Goal: Task Accomplishment & Management: Complete application form

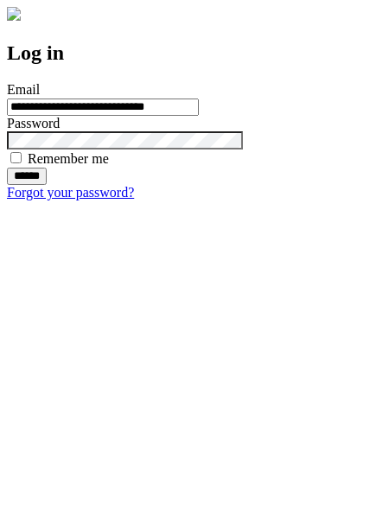
type input "**********"
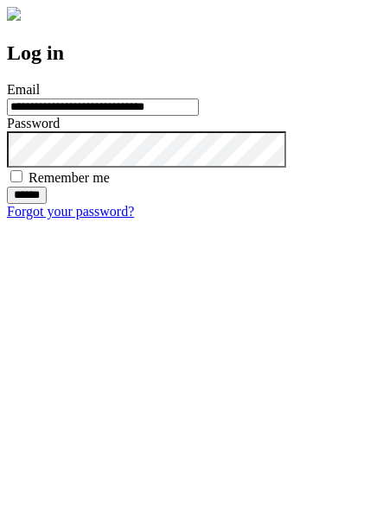
click at [47, 204] on input "******" at bounding box center [27, 195] width 40 height 17
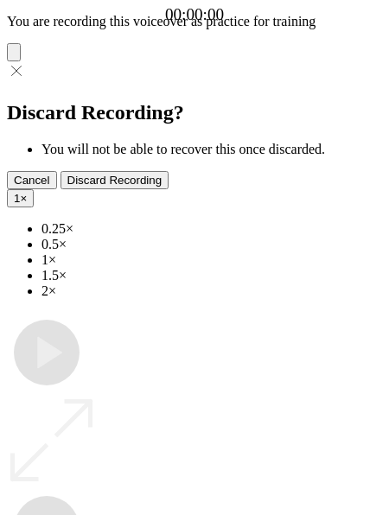
type input "**********"
